Goal: Information Seeking & Learning: Learn about a topic

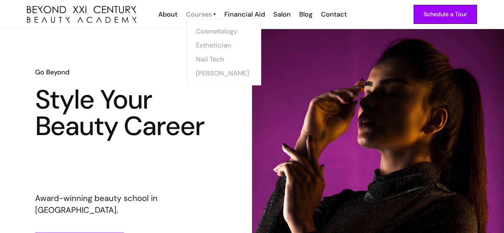
click at [212, 14] on div "Courses" at bounding box center [199, 15] width 26 height 10
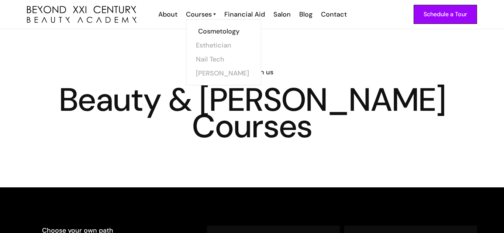
click at [215, 29] on link "Cosmetology" at bounding box center [225, 31] width 55 height 14
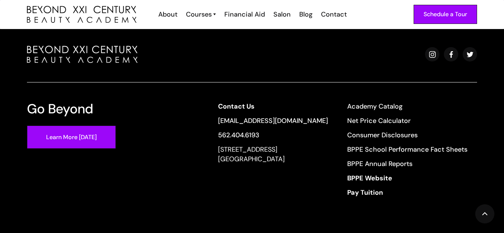
scroll to position [1416, 0]
